Goal: Information Seeking & Learning: Find specific fact

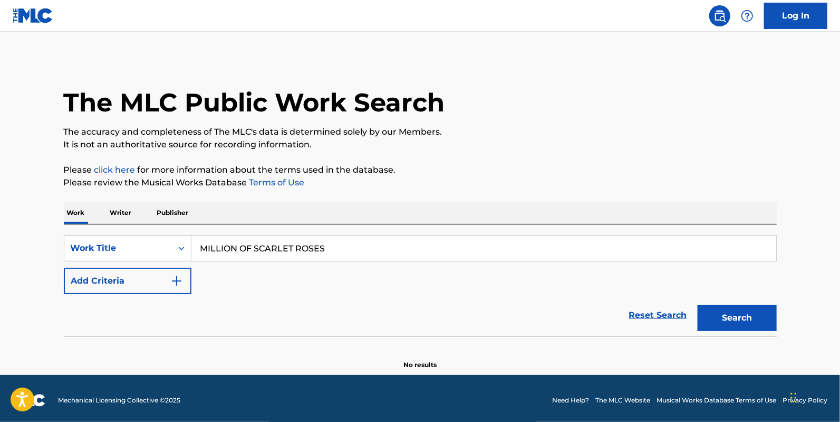
click at [741, 315] on button "Search" at bounding box center [737, 317] width 79 height 26
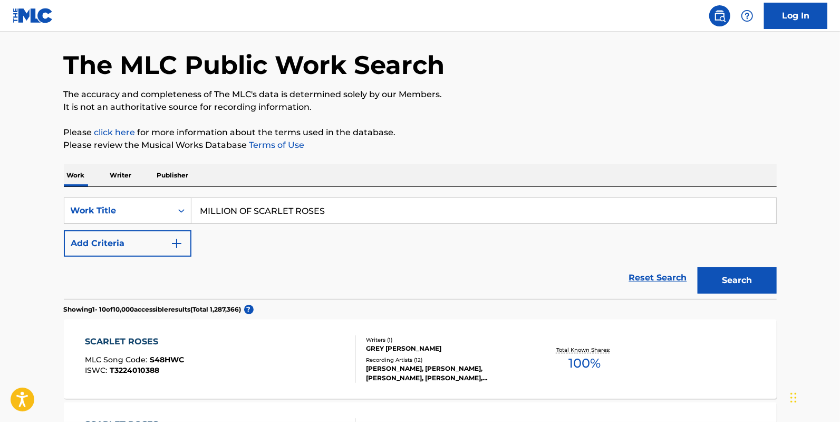
scroll to position [169, 0]
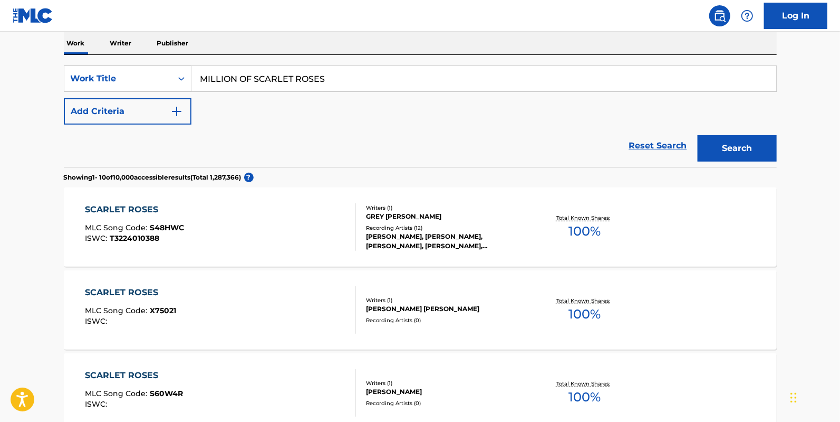
click at [253, 81] on input "MILLION OF SCARLET ROSES" at bounding box center [484, 78] width 585 height 25
type input "MILLION SCARLET ROSES"
click at [698, 135] on button "Search" at bounding box center [737, 148] width 79 height 26
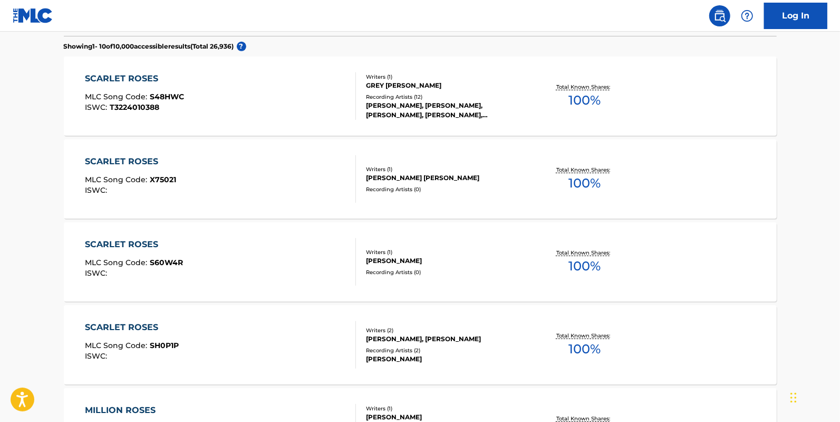
scroll to position [65, 0]
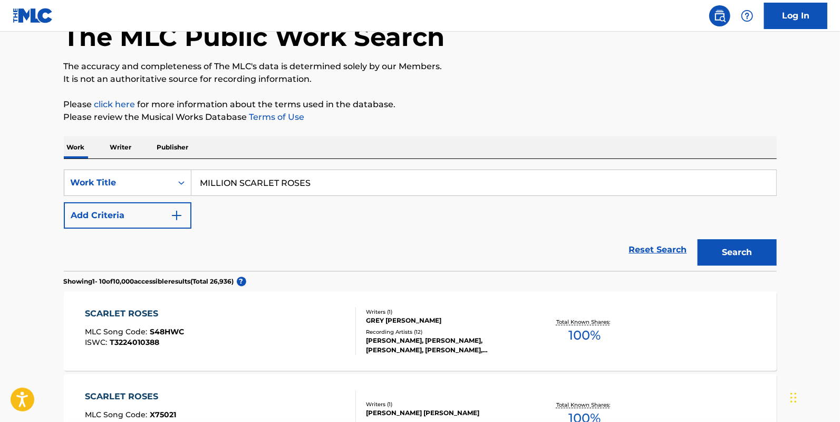
click at [177, 207] on button "Add Criteria" at bounding box center [128, 215] width 128 height 26
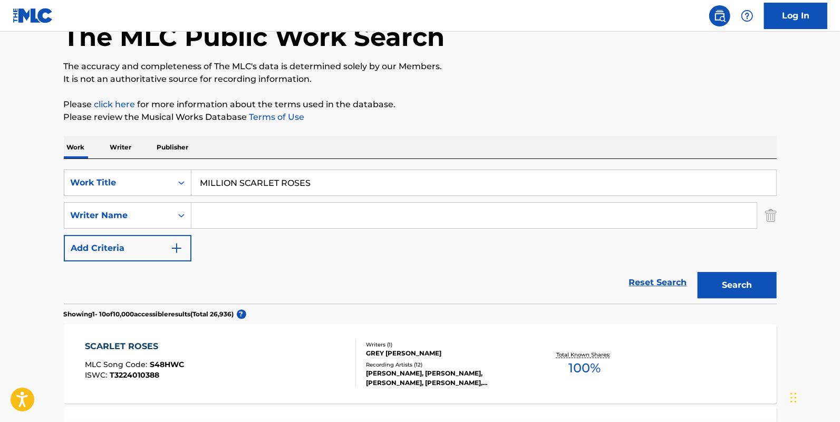
click at [197, 215] on input "Search Form" at bounding box center [475, 215] width 566 height 25
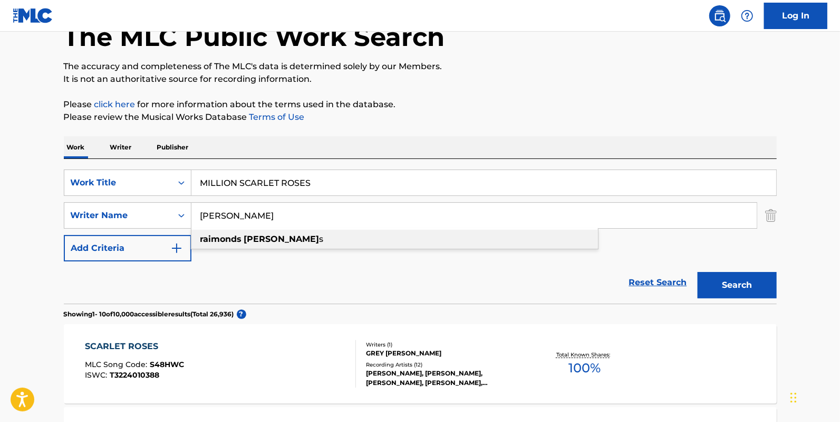
click at [290, 242] on div "[PERSON_NAME]" at bounding box center [395, 238] width 407 height 19
type input "[PERSON_NAME]"
click at [381, 241] on div "[PERSON_NAME]" at bounding box center [395, 238] width 407 height 19
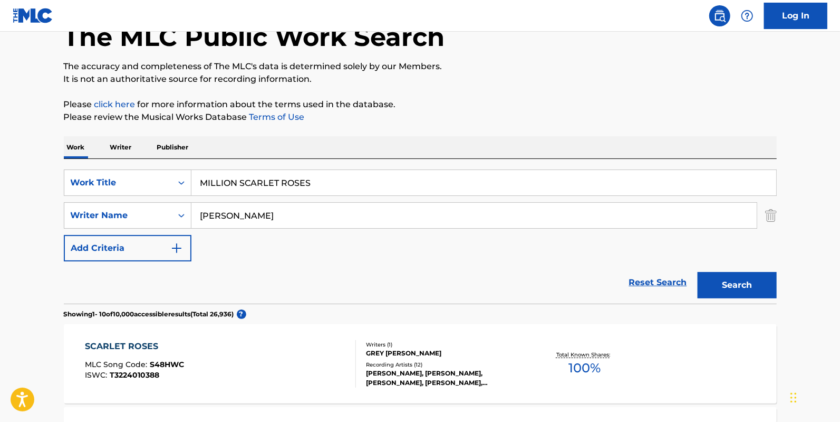
click at [732, 277] on button "Search" at bounding box center [737, 285] width 79 height 26
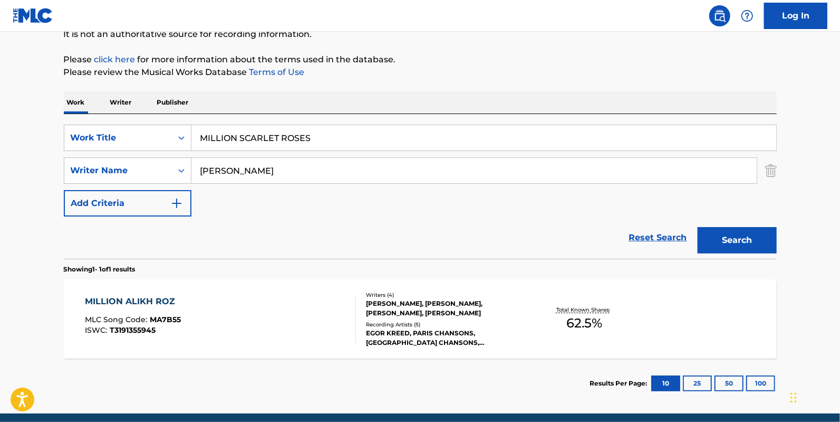
scroll to position [152, 0]
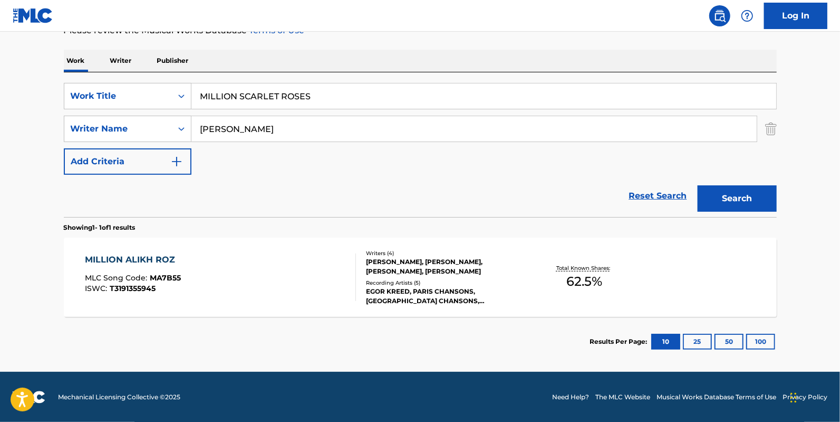
click at [117, 263] on div "MILLION ALIKH ROZ" at bounding box center [133, 259] width 96 height 13
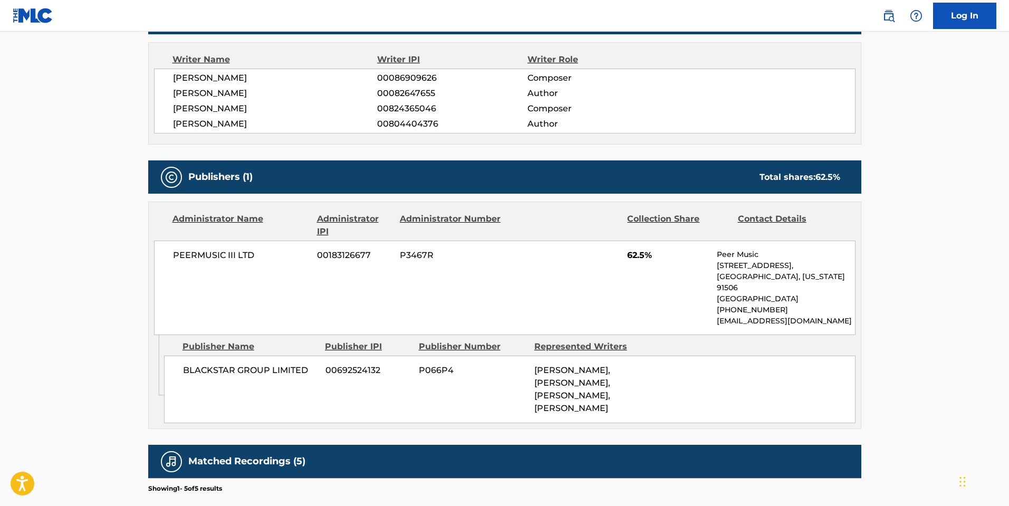
scroll to position [396, 0]
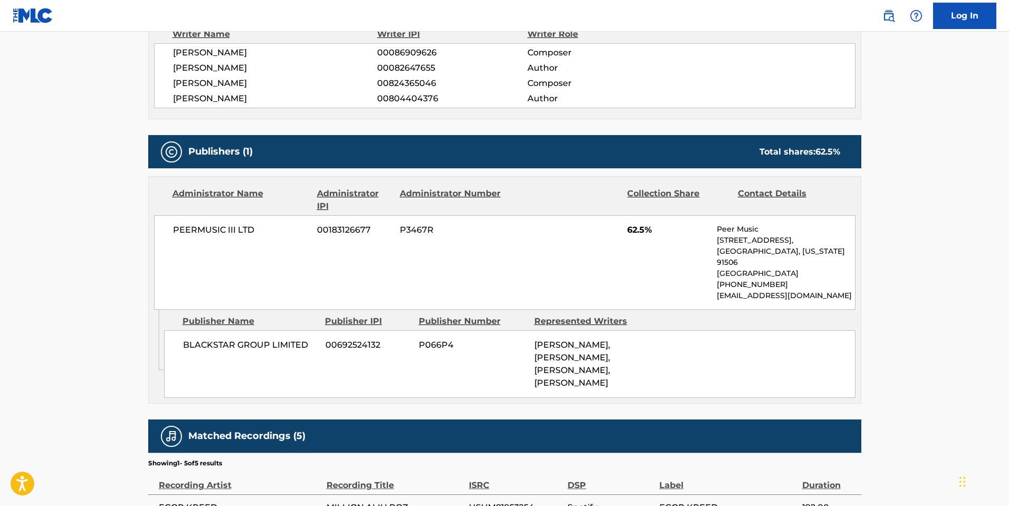
click at [840, 320] on div "Publisher Name Publisher IPI Publisher Number Represented Writers" at bounding box center [510, 321] width 692 height 13
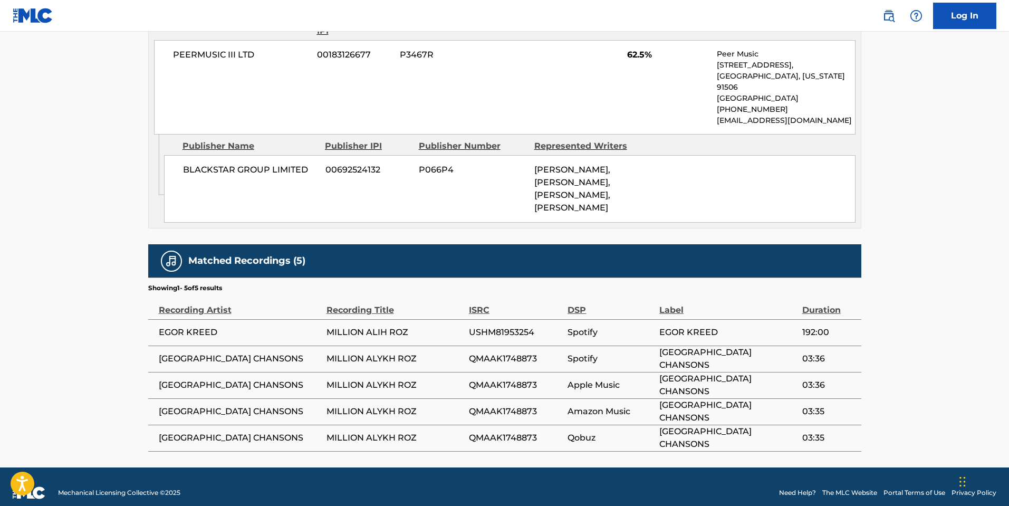
scroll to position [475, 0]
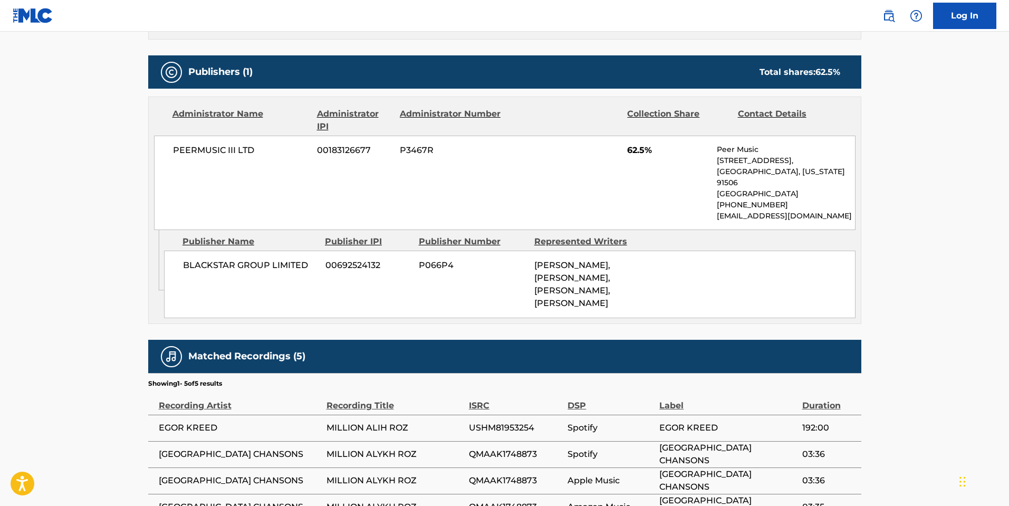
click at [506, 295] on div "BLACKSTAR GROUP LIMITED 00692524132 P066P4 [PERSON_NAME], [PERSON_NAME], [PERSO…" at bounding box center [510, 285] width 692 height 68
click at [623, 179] on div "PEERMUSIC III LTD 00183126677 P3467R 62.5% Peer Music [STREET_ADDRESS][US_STATE…" at bounding box center [505, 183] width 702 height 94
